Goal: Navigation & Orientation: Find specific page/section

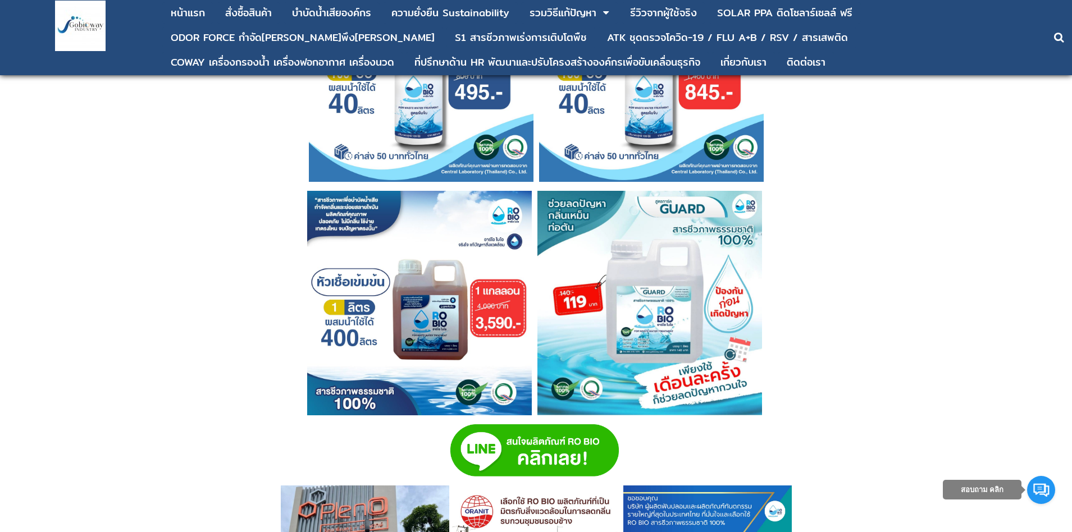
scroll to position [3311, 0]
click at [414, 301] on img at bounding box center [419, 304] width 225 height 225
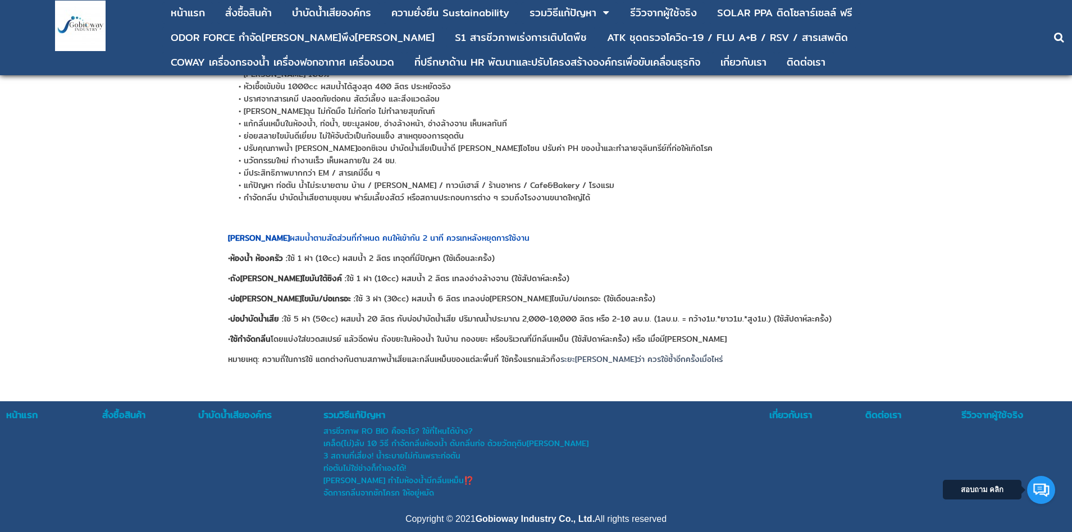
scroll to position [381, 0]
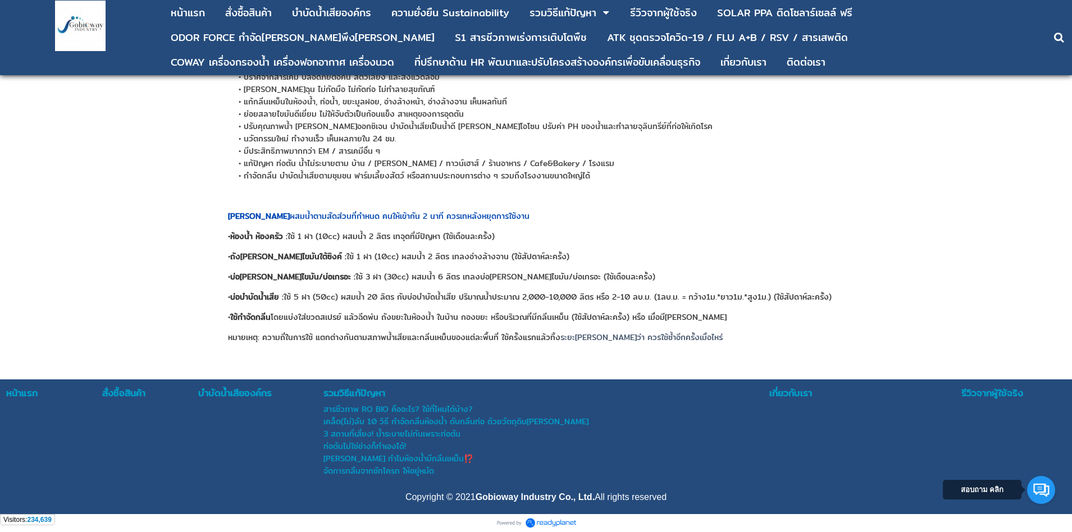
click at [877, 393] on div "ติดต่อเรา" at bounding box center [913, 393] width 95 height 15
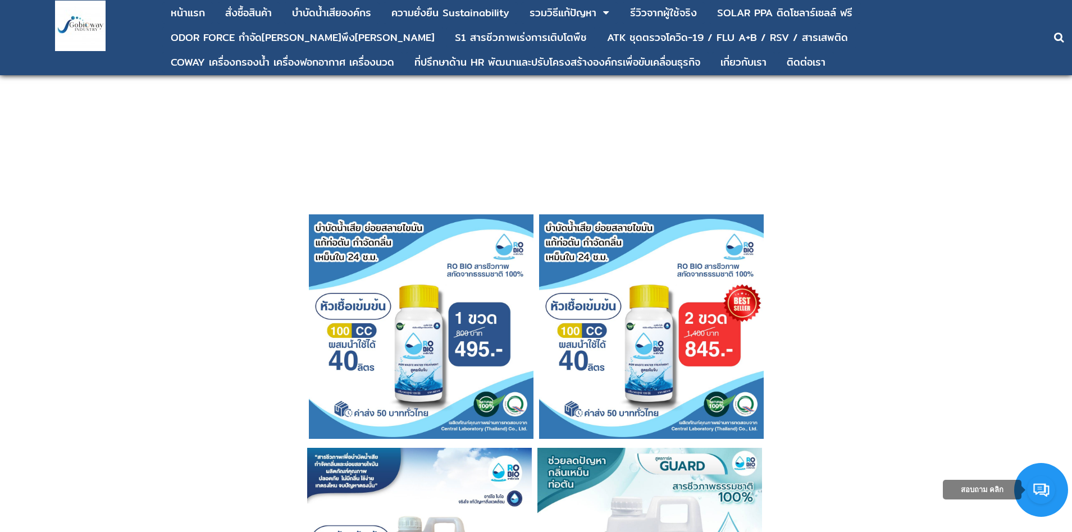
scroll to position [3024, 0]
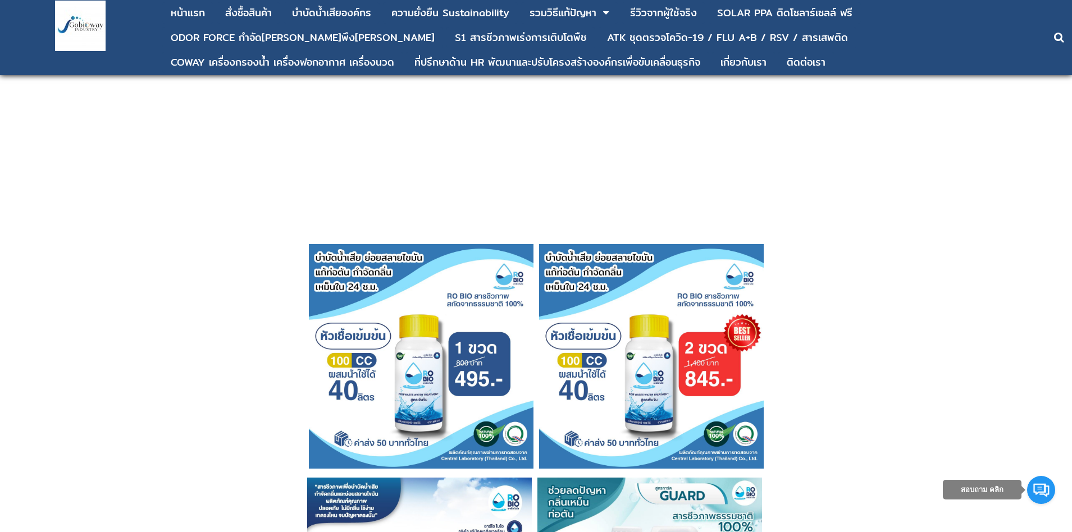
click at [421, 357] on img at bounding box center [421, 356] width 225 height 225
